Goal: Information Seeking & Learning: Stay updated

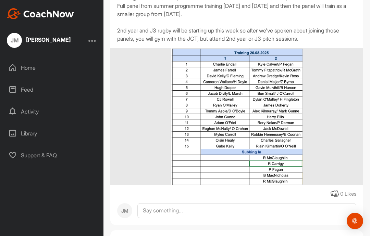
scroll to position [394, 0]
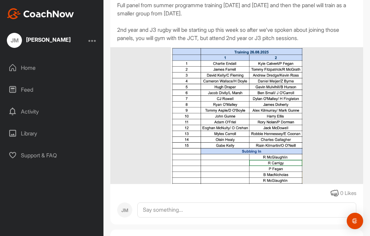
click at [232, 140] on img at bounding box center [236, 115] width 131 height 137
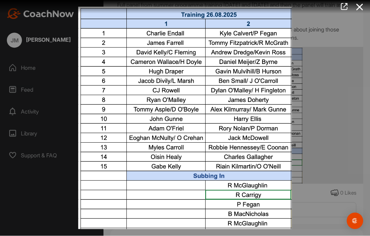
scroll to position [16, 0]
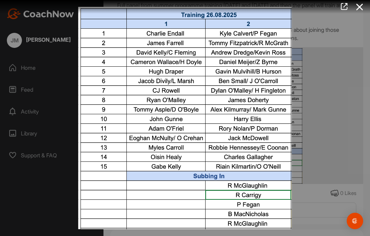
click at [359, 11] on icon at bounding box center [360, 7] width 16 height 13
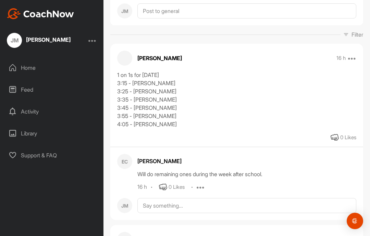
scroll to position [80, 0]
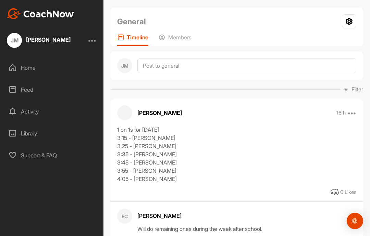
click at [22, 103] on div "Activity" at bounding box center [52, 111] width 97 height 17
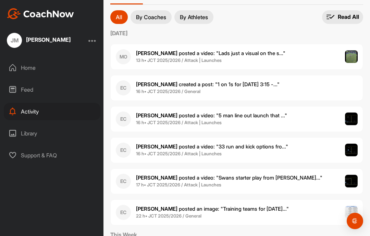
scroll to position [48, 0]
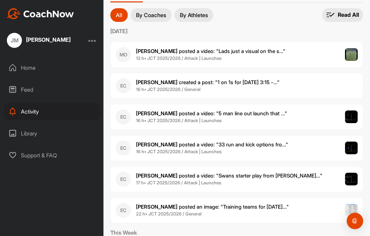
click at [346, 142] on img at bounding box center [351, 148] width 13 height 13
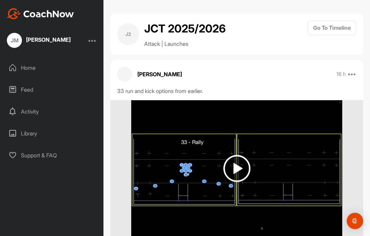
click at [241, 161] on img at bounding box center [236, 168] width 27 height 27
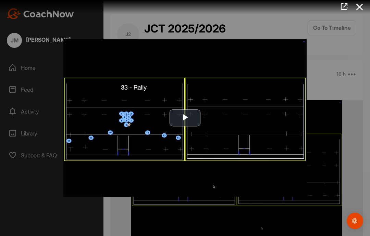
click at [366, 7] on icon at bounding box center [360, 7] width 16 height 13
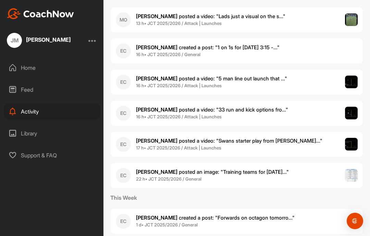
scroll to position [86, 0]
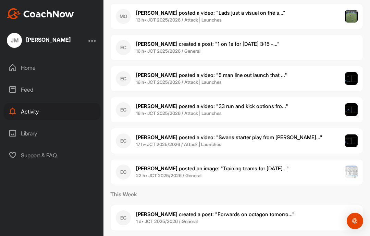
click at [300, 128] on div "EC Eanna C. posted a video : " Swans starter play from [PERSON_NAME]... " 17 h …" at bounding box center [236, 141] width 253 height 26
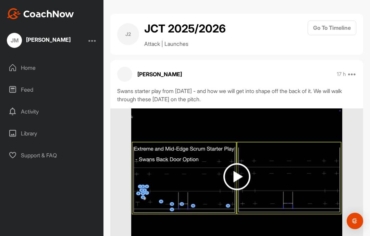
click at [239, 163] on img at bounding box center [236, 176] width 27 height 27
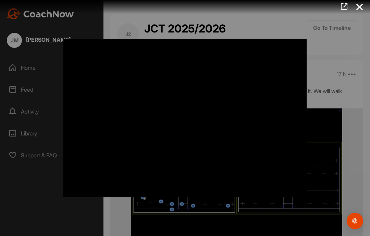
click at [350, 114] on div at bounding box center [185, 118] width 370 height 236
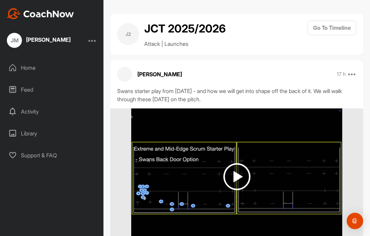
click at [239, 170] on img at bounding box center [236, 176] width 27 height 27
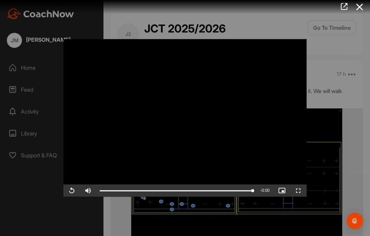
click at [343, 75] on div at bounding box center [185, 118] width 370 height 236
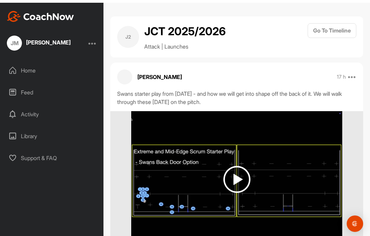
scroll to position [27, 0]
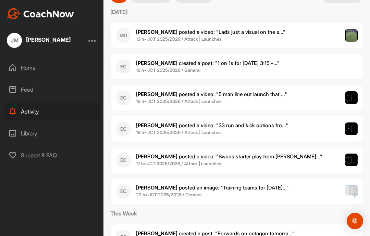
scroll to position [66, 0]
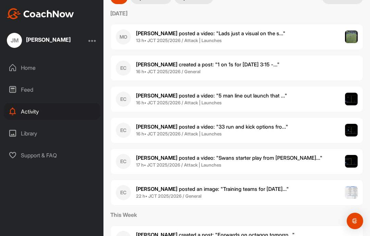
click at [333, 94] on div "EC Eanna C. posted a video : " 5 man line out launch that ... " 16 h • JCT 2025…" at bounding box center [236, 99] width 253 height 26
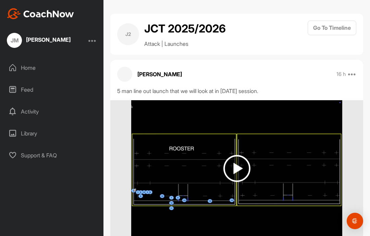
click at [248, 156] on img at bounding box center [236, 168] width 27 height 27
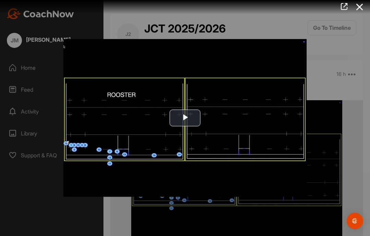
click at [177, 127] on img "Video Player" at bounding box center [184, 118] width 243 height 158
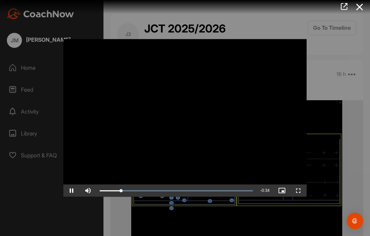
click at [53, 139] on div at bounding box center [185, 118] width 370 height 236
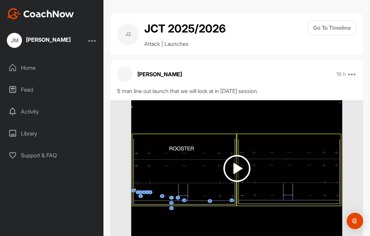
click at [222, 155] on img at bounding box center [236, 168] width 211 height 137
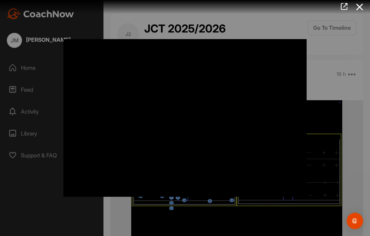
click at [334, 138] on div at bounding box center [185, 118] width 370 height 236
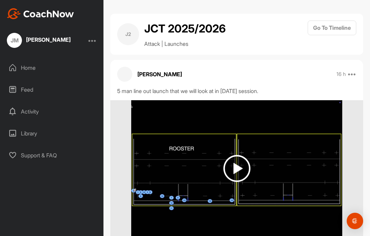
click at [245, 155] on img at bounding box center [236, 168] width 27 height 27
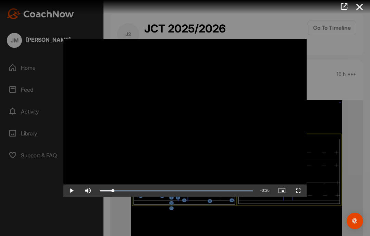
click at [359, 12] on icon at bounding box center [360, 7] width 16 height 13
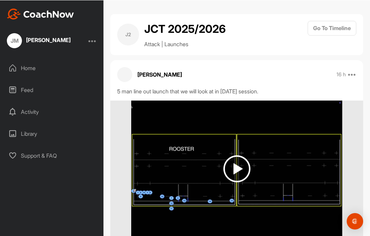
click at [25, 81] on div "Feed" at bounding box center [52, 89] width 97 height 17
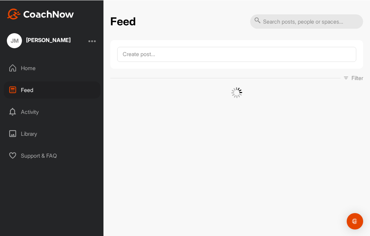
scroll to position [8, 0]
click at [20, 107] on div "Activity" at bounding box center [52, 111] width 97 height 17
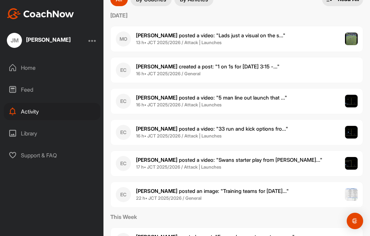
scroll to position [56, 0]
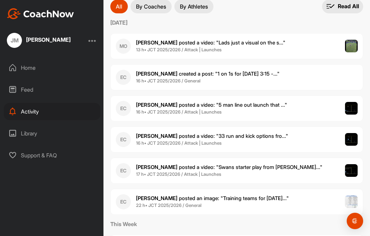
click at [352, 43] on img at bounding box center [351, 46] width 13 height 13
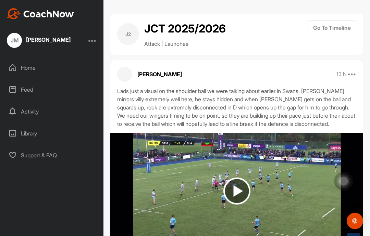
click at [237, 188] on img at bounding box center [236, 191] width 27 height 27
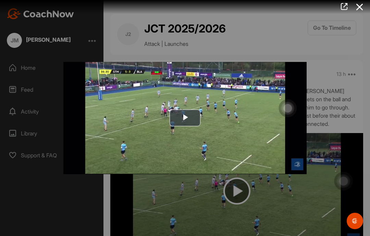
click at [185, 118] on span "Video Player" at bounding box center [185, 118] width 0 height 0
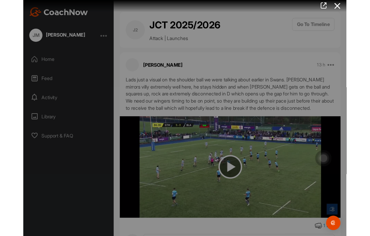
scroll to position [8, 0]
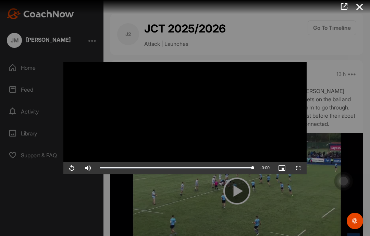
click at [7, 142] on div at bounding box center [185, 118] width 370 height 236
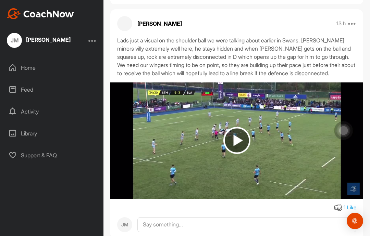
scroll to position [50, 0]
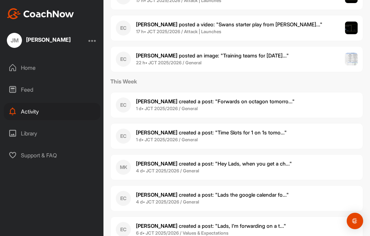
scroll to position [199, 0]
click at [339, 60] on div "EC Eanna C. posted an image : " Training teams for [DATE]... " 22 h • JCT 2025/…" at bounding box center [236, 60] width 253 height 26
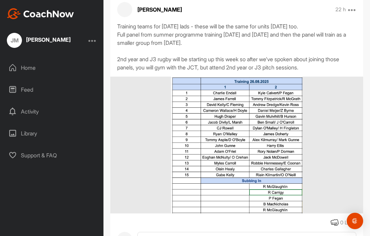
scroll to position [60, 0]
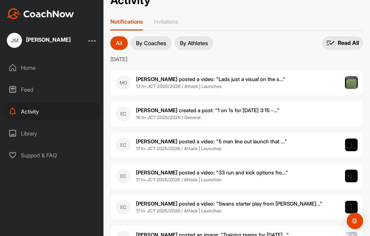
scroll to position [22, 0]
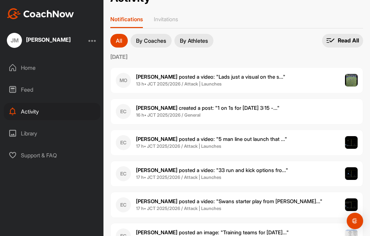
click at [327, 99] on div "EC Eanna C. created a post : "1 on 1s for [DATE] 3:15 -..." 16 h • JCT 2025/202…" at bounding box center [236, 112] width 253 height 26
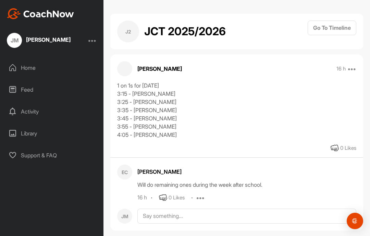
click at [42, 59] on div "Home" at bounding box center [52, 67] width 97 height 17
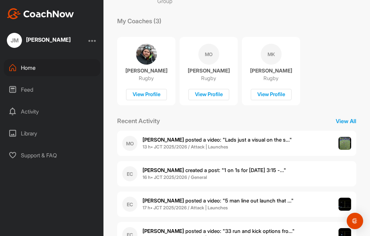
scroll to position [89, 0]
